Goal: Use online tool/utility: Utilize a website feature to perform a specific function

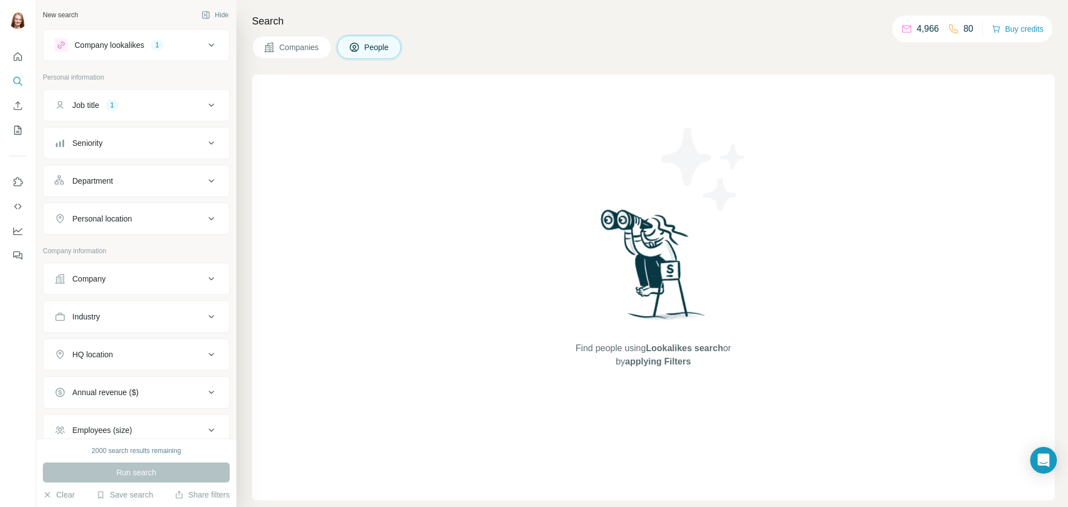
scroll to position [56, 0]
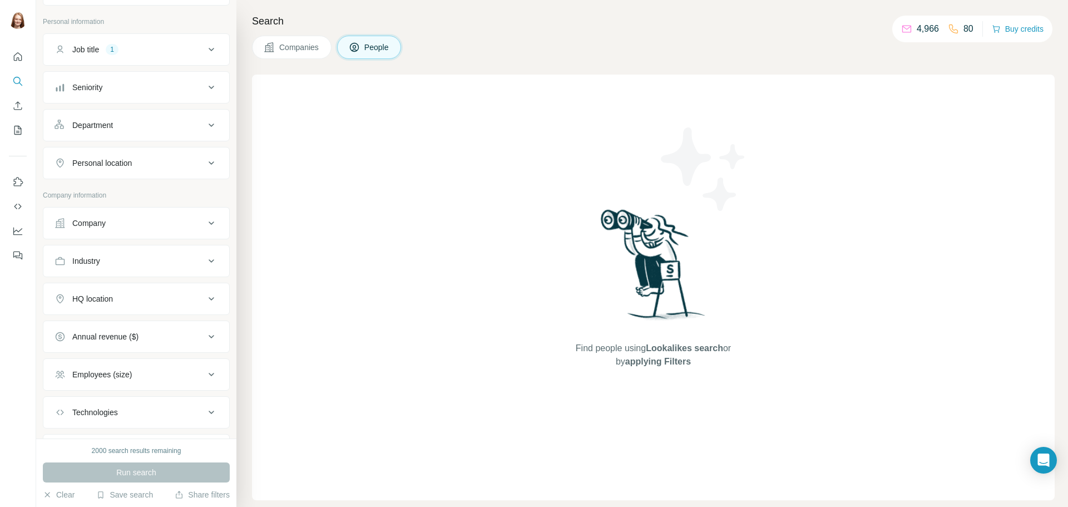
click at [132, 158] on div "Personal location" at bounding box center [102, 162] width 60 height 11
click at [117, 185] on input "text" at bounding box center [137, 191] width 164 height 20
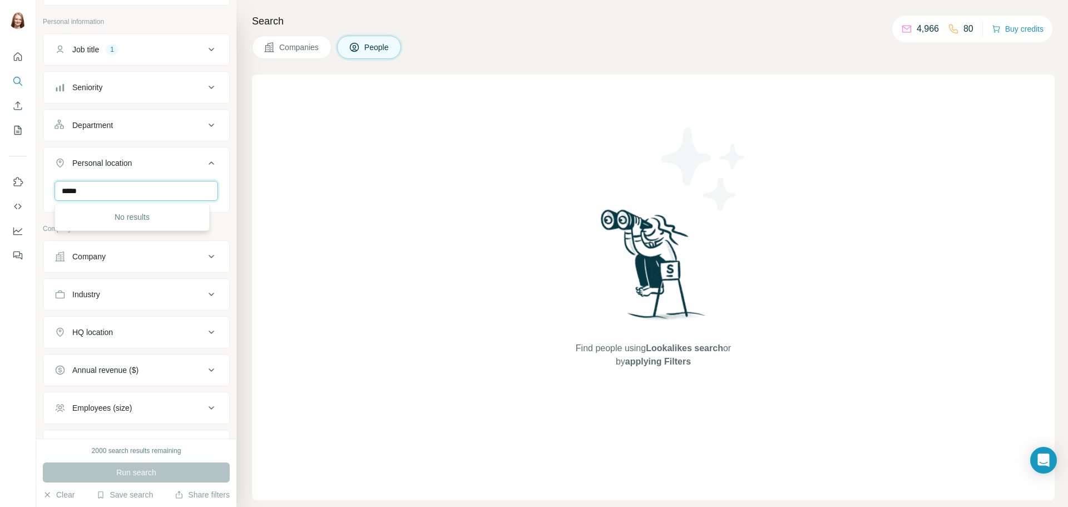
click at [83, 191] on input "*****" at bounding box center [137, 191] width 164 height 20
type input "*"
type input "*******"
click at [141, 219] on div "🇩🇪 [GEOGRAPHIC_DATA]" at bounding box center [132, 220] width 136 height 13
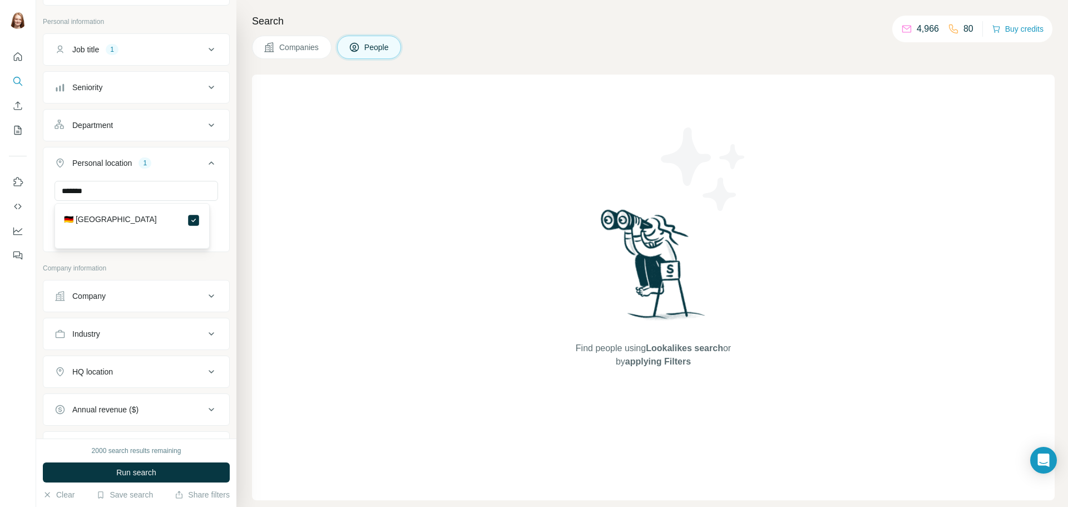
click at [19, 292] on div at bounding box center [18, 253] width 36 height 507
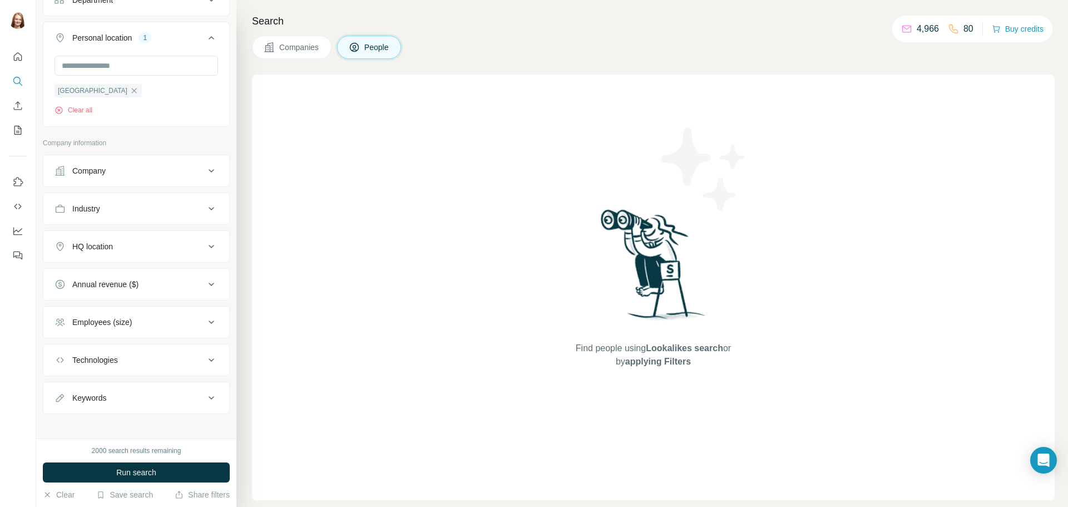
scroll to position [188, 0]
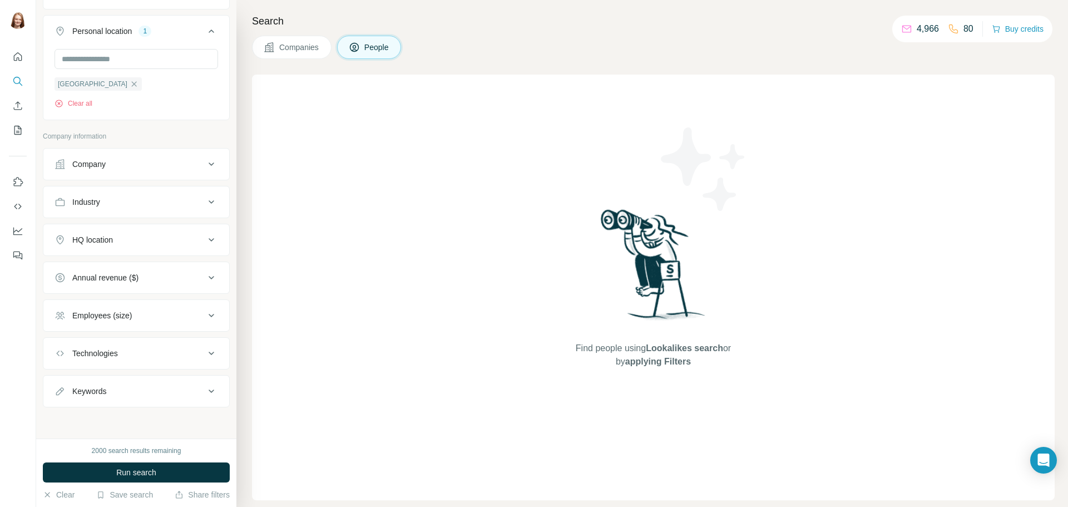
click at [122, 393] on div "Keywords" at bounding box center [130, 391] width 150 height 11
click at [113, 412] on input "text" at bounding box center [125, 418] width 141 height 20
type input "*******"
click at [204, 422] on icon "button" at bounding box center [209, 418] width 11 height 11
click at [120, 420] on input "text" at bounding box center [125, 418] width 141 height 20
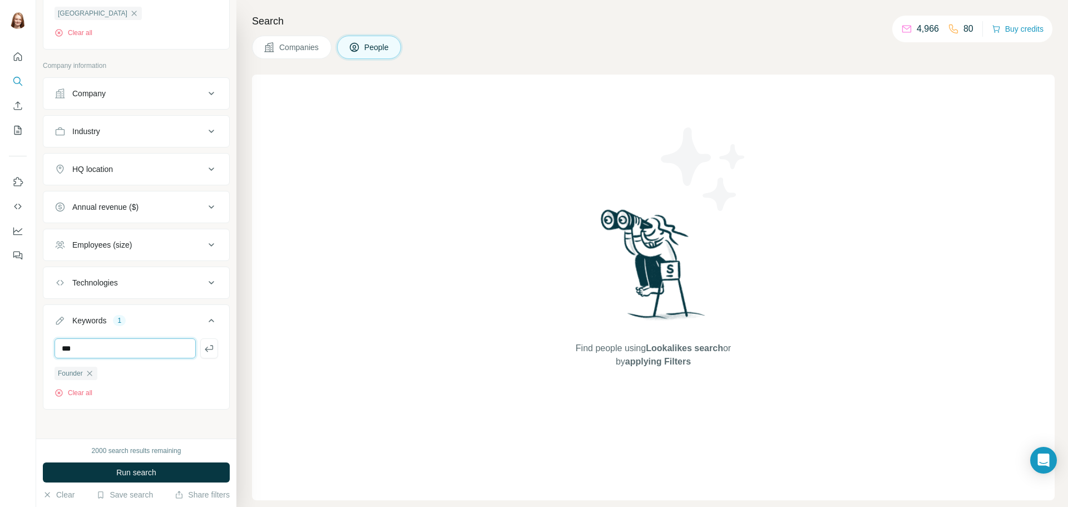
scroll to position [262, 0]
type input "***"
click at [204, 347] on icon "button" at bounding box center [209, 346] width 11 height 11
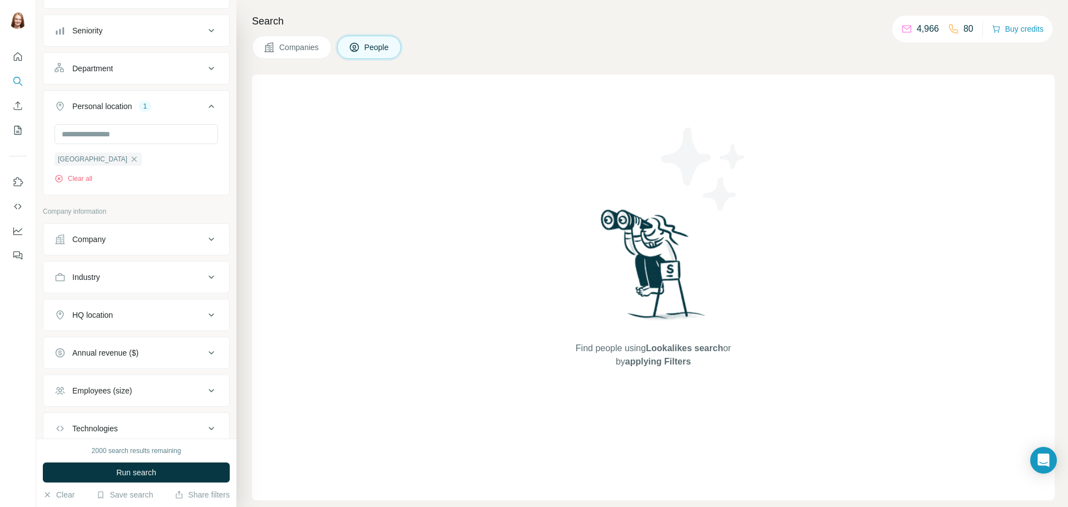
scroll to position [95, 0]
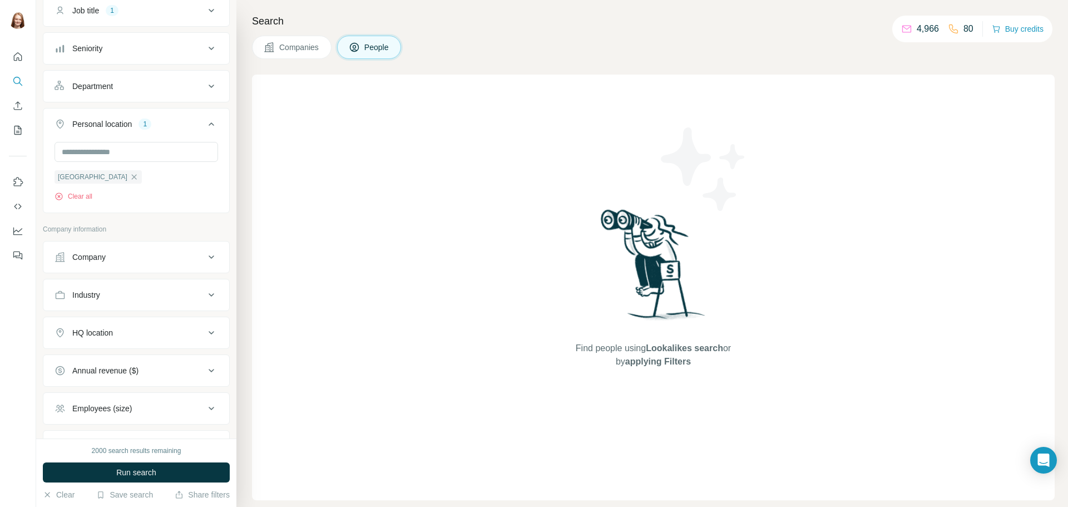
click at [142, 329] on div "HQ location" at bounding box center [130, 332] width 150 height 11
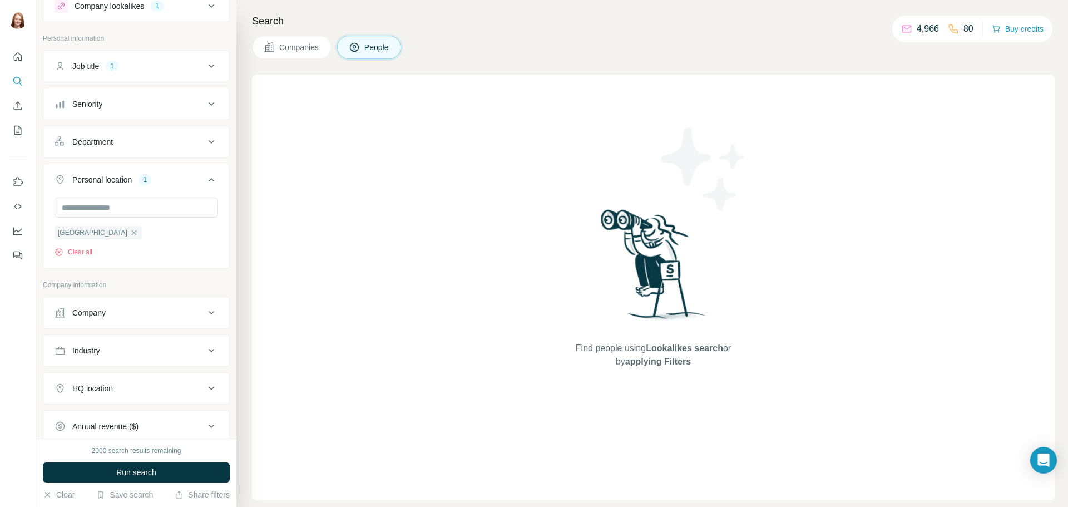
scroll to position [0, 0]
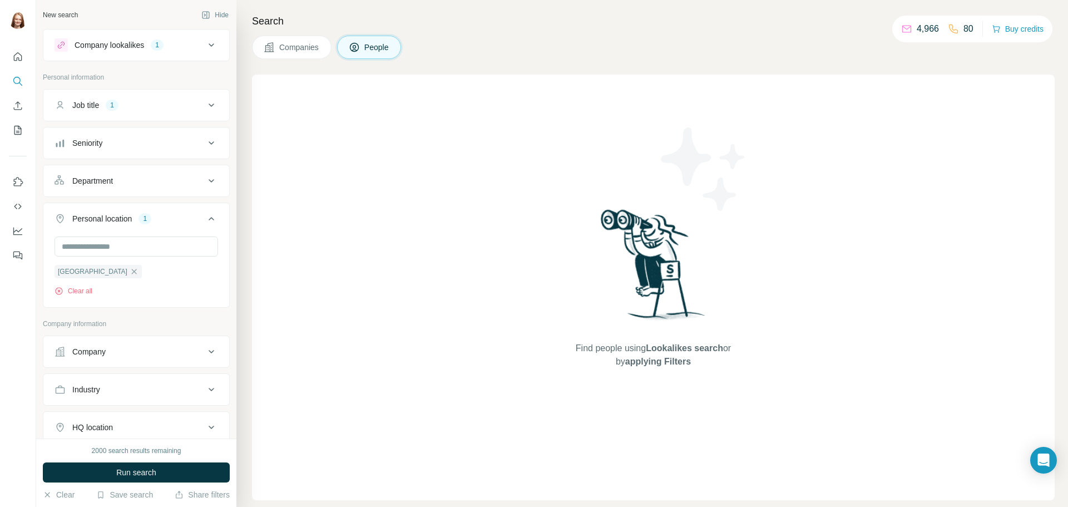
click at [169, 103] on div "Job title 1" at bounding box center [130, 105] width 150 height 11
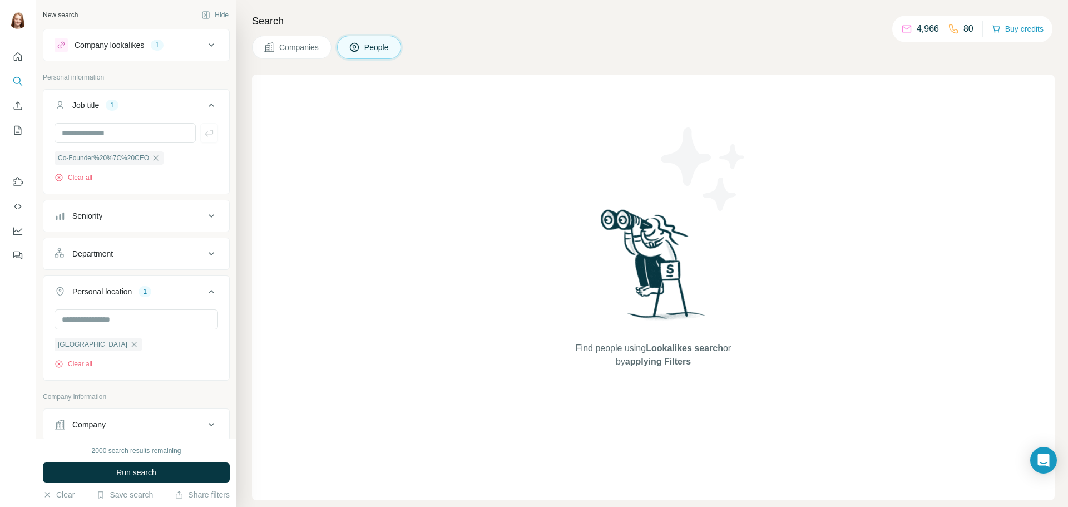
click at [169, 103] on div "Job title 1" at bounding box center [130, 105] width 150 height 11
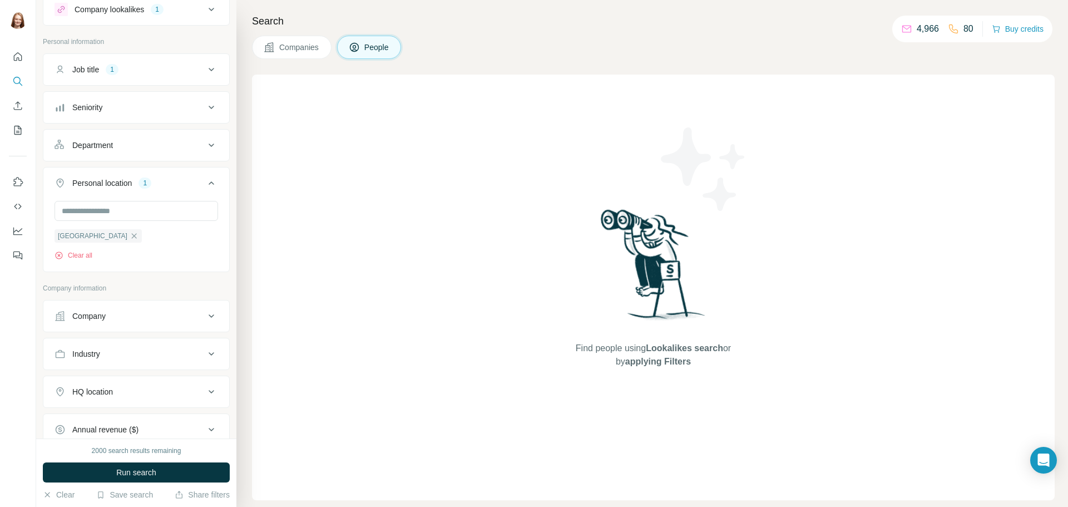
scroll to position [56, 0]
